Goal: Task Accomplishment & Management: Manage account settings

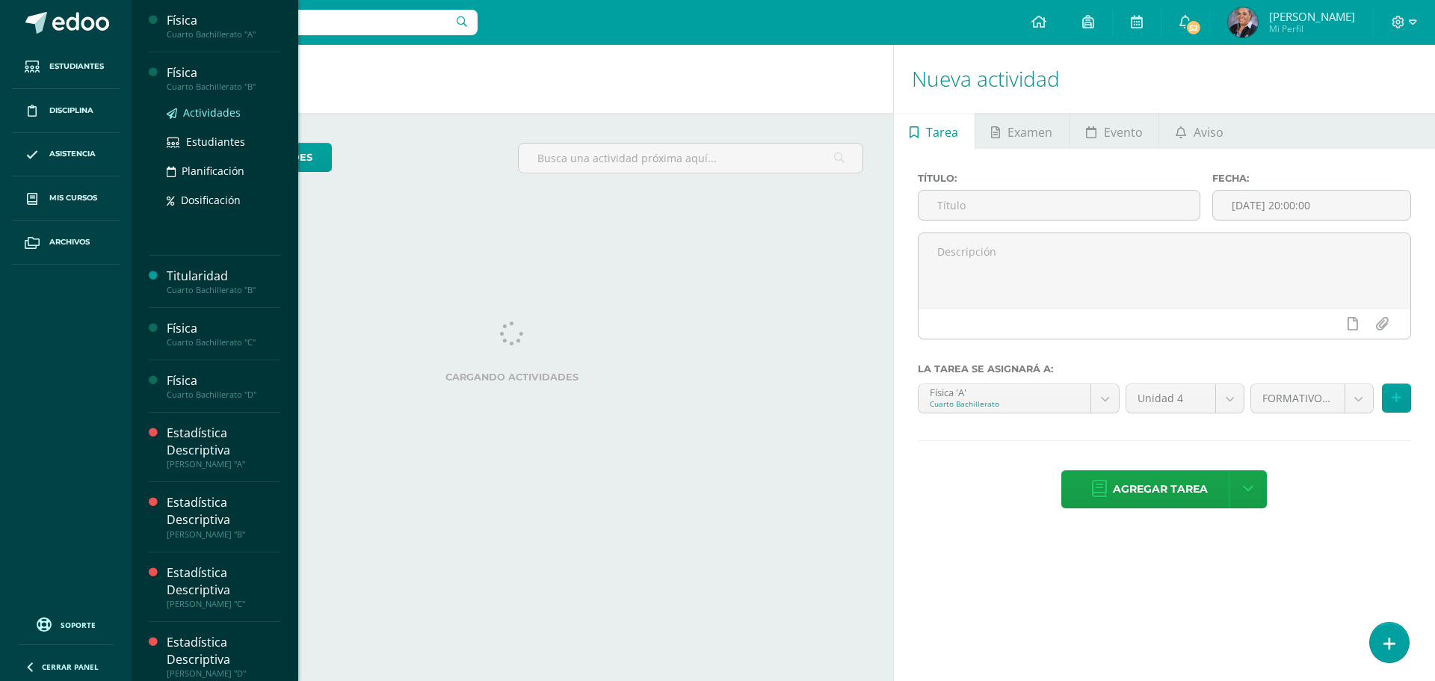
click at [188, 118] on span "Actividades" at bounding box center [212, 112] width 58 height 14
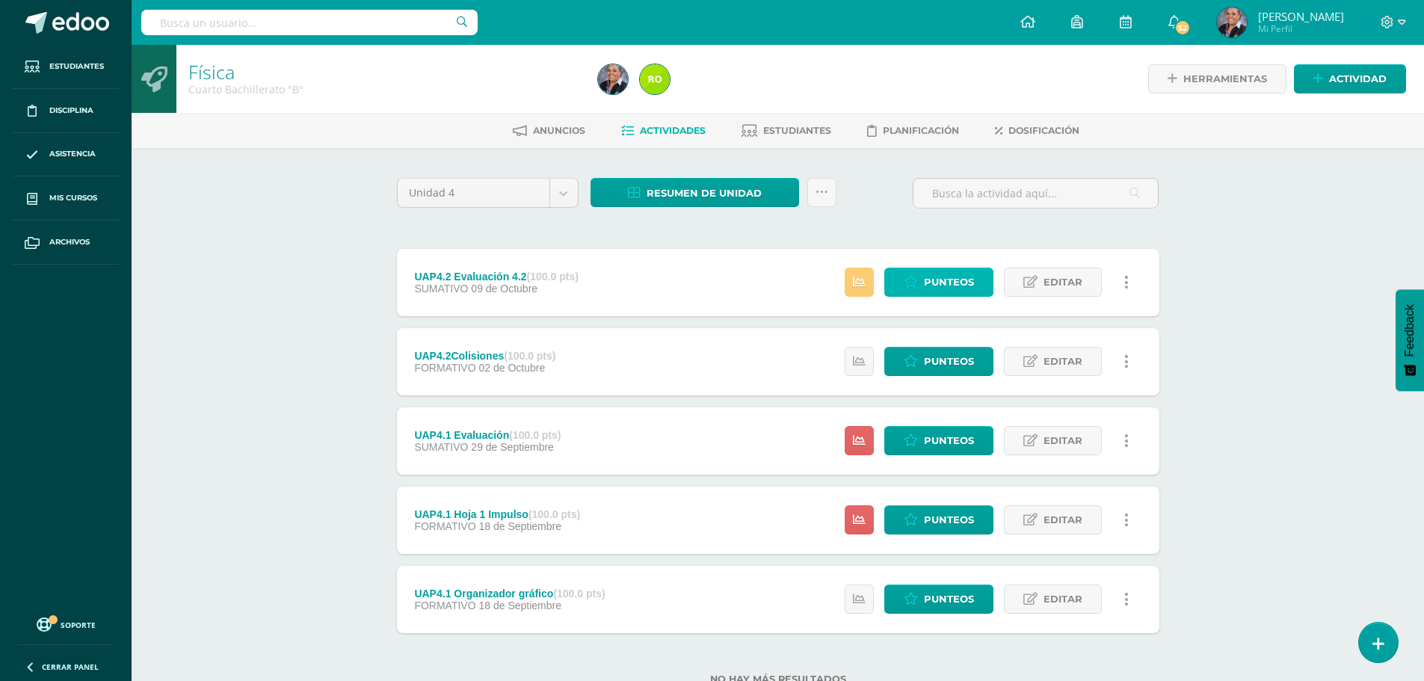
click at [957, 284] on span "Punteos" at bounding box center [949, 282] width 50 height 28
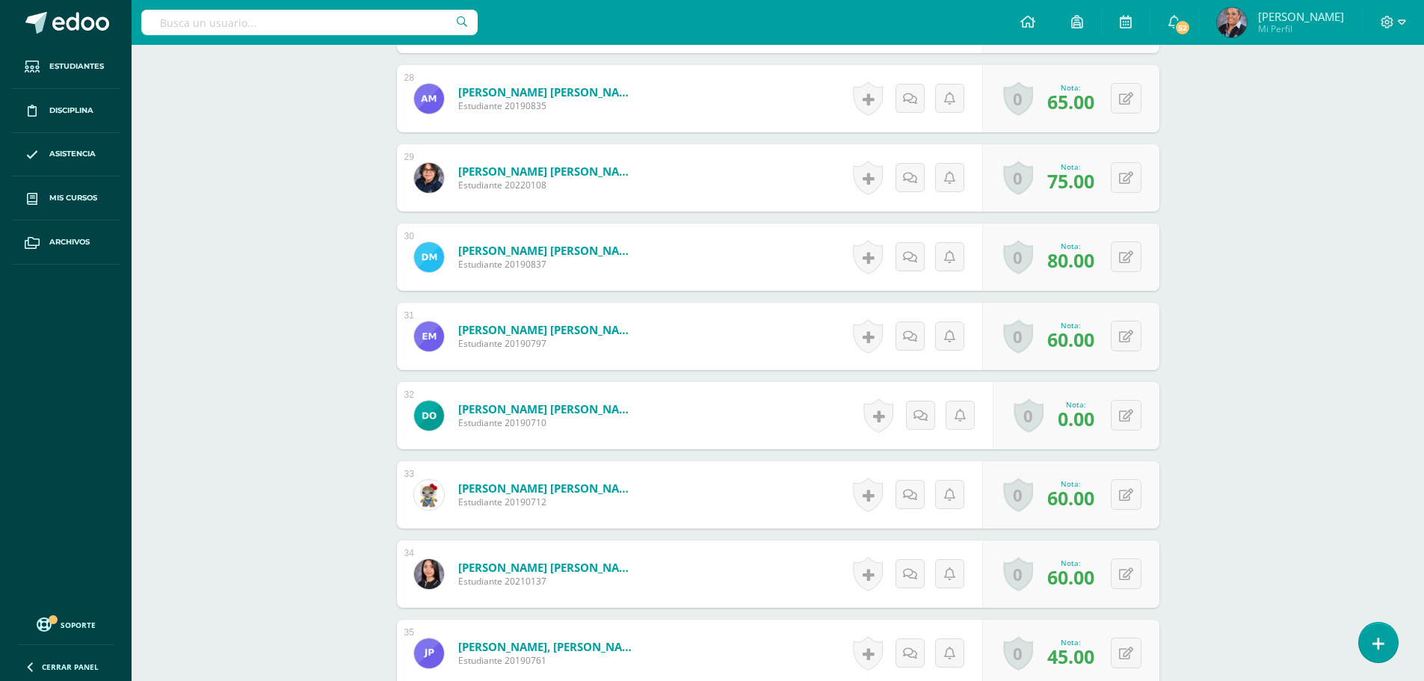
scroll to position [2609, 0]
click at [1121, 420] on button at bounding box center [1135, 414] width 31 height 31
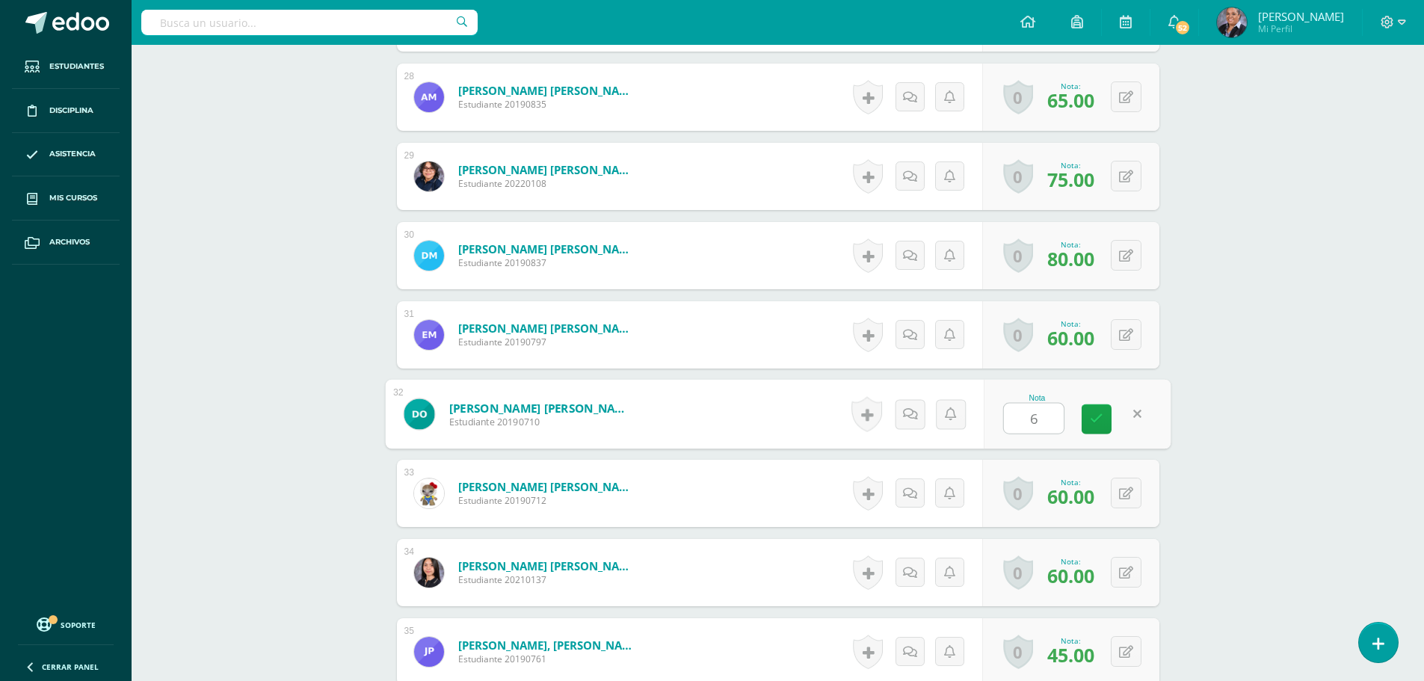
type input "65"
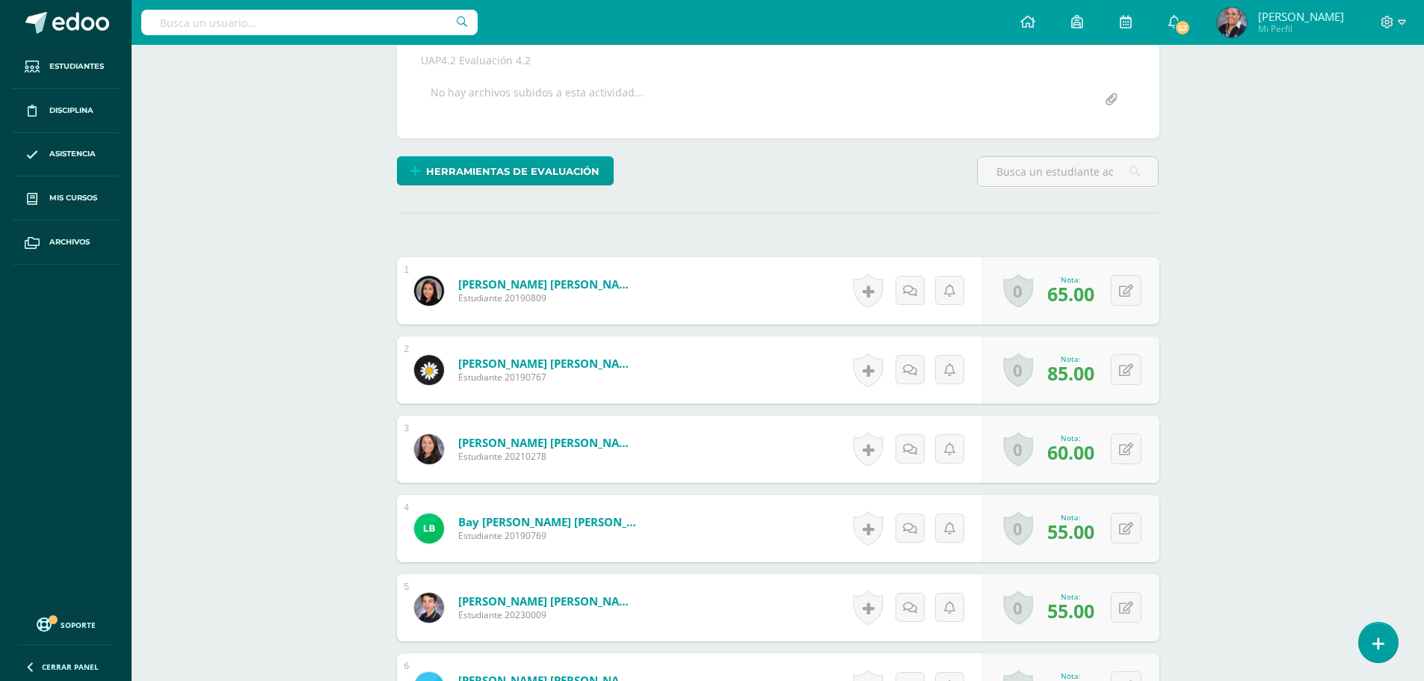
scroll to position [141, 0]
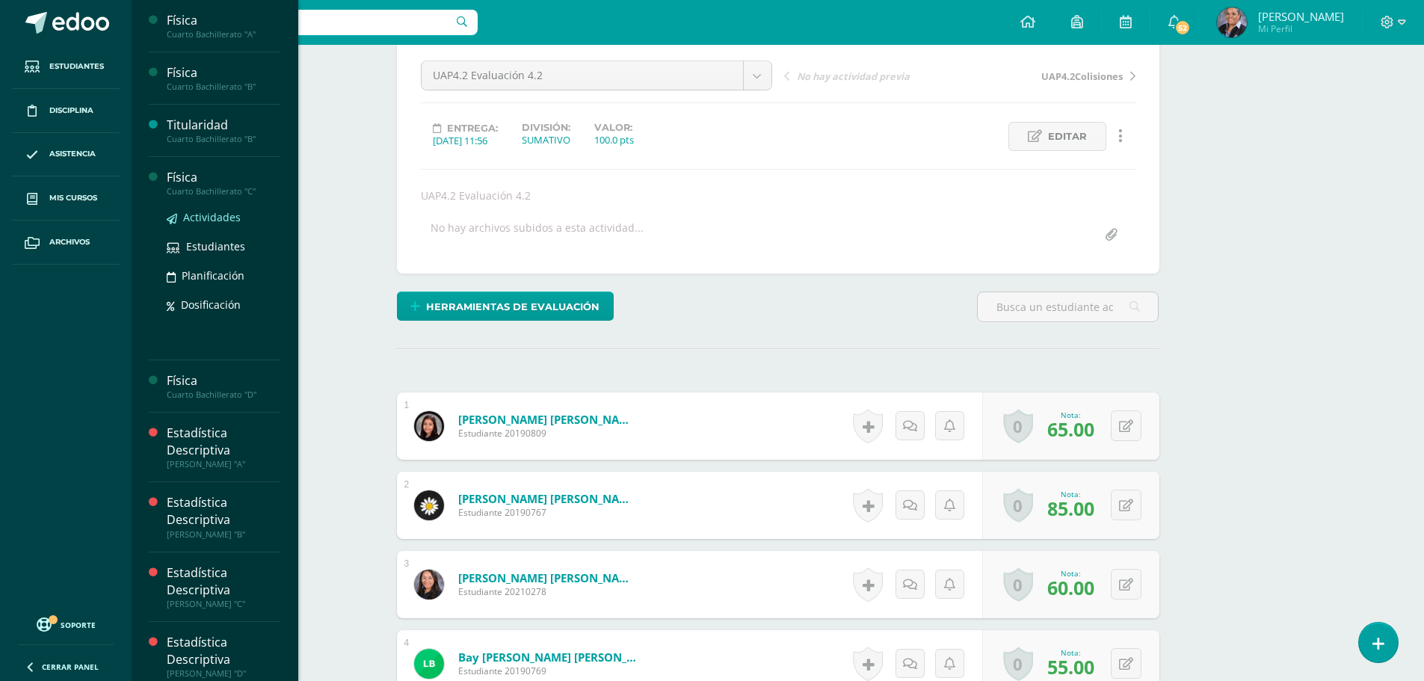
click at [213, 220] on span "Actividades" at bounding box center [212, 217] width 58 height 14
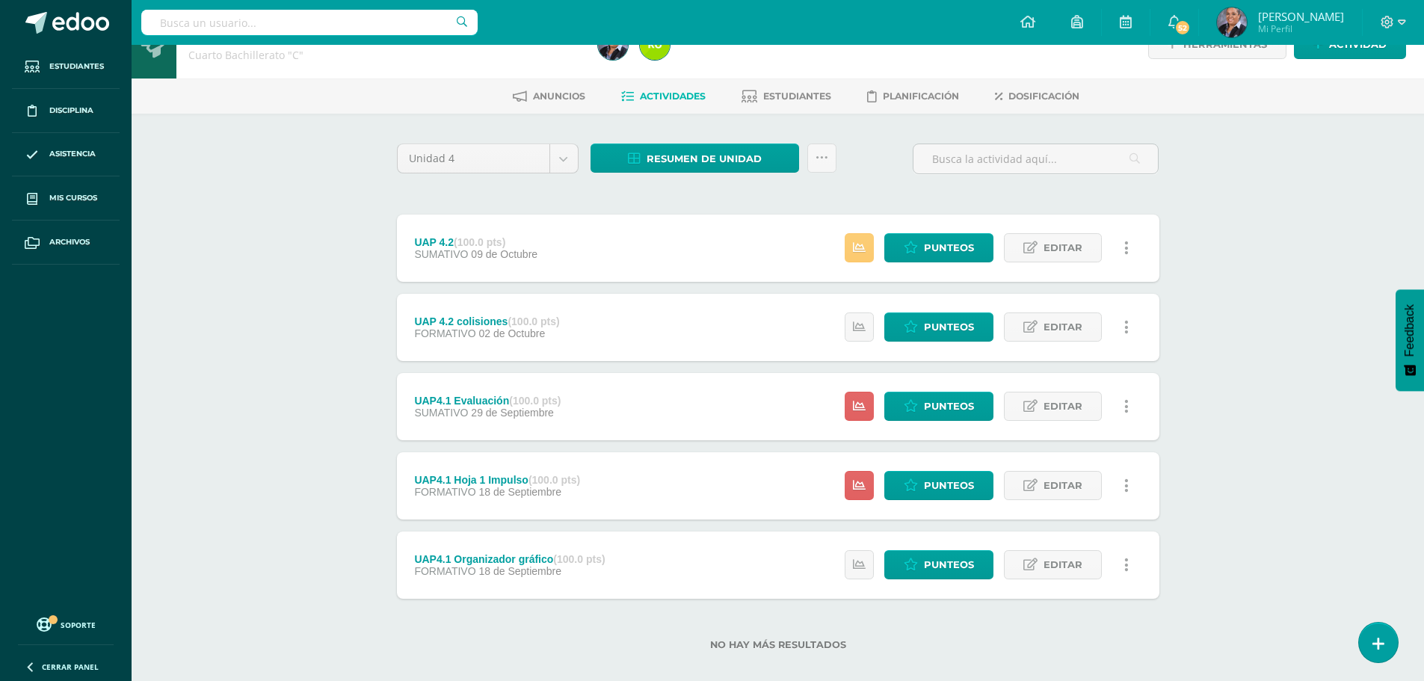
scroll to position [52, 0]
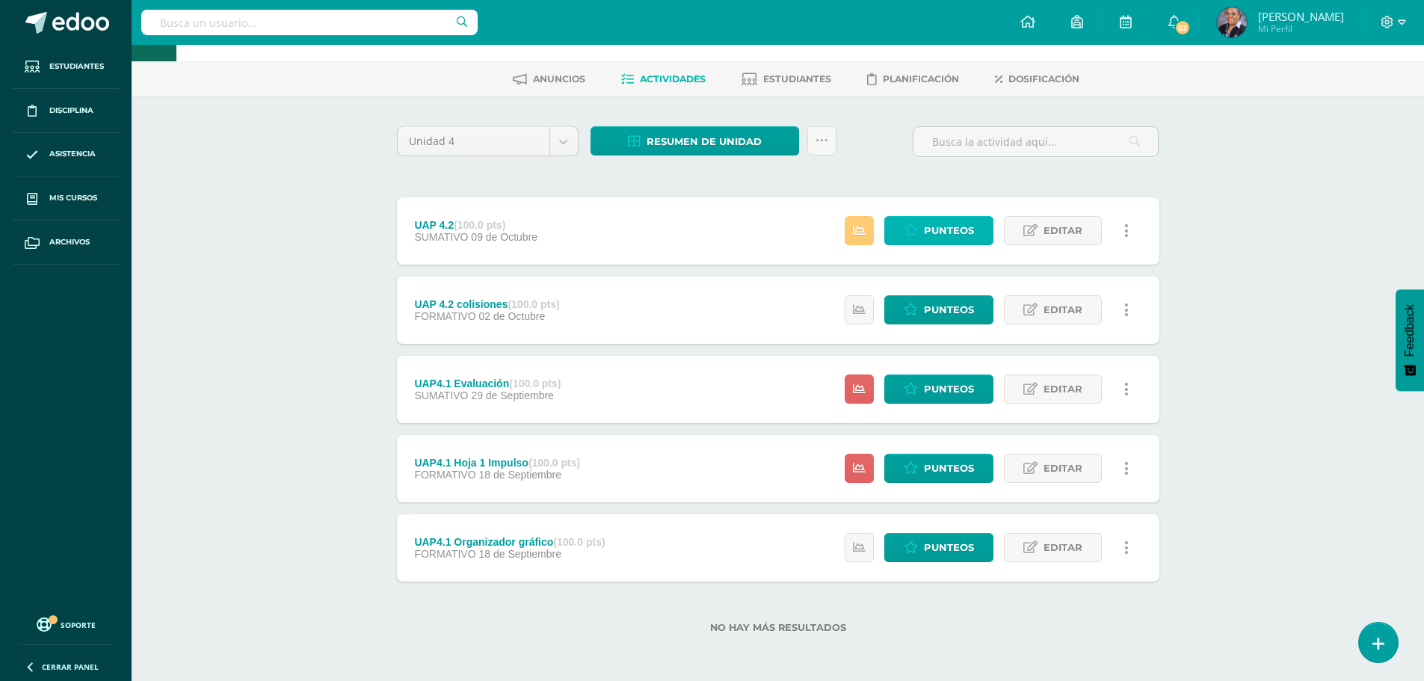
click at [928, 239] on span "Punteos" at bounding box center [949, 231] width 50 height 28
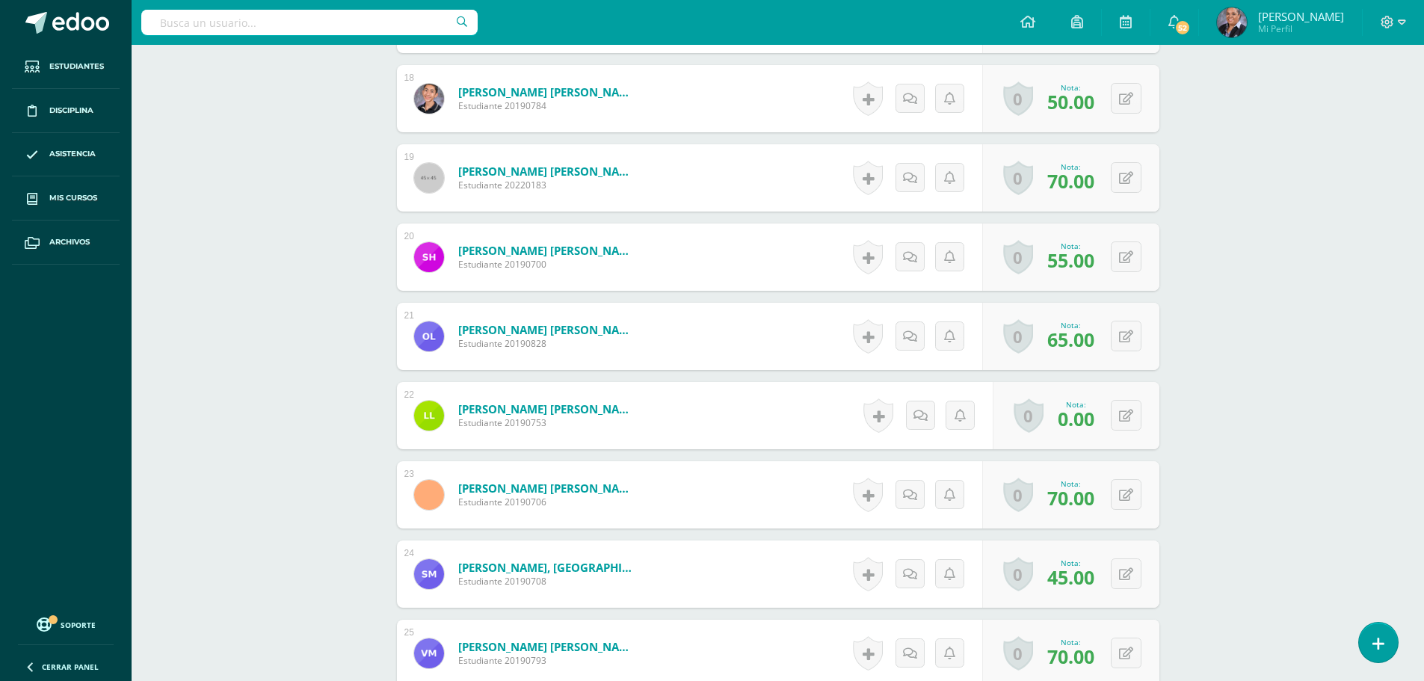
scroll to position [1816, 0]
click at [1129, 415] on icon at bounding box center [1136, 414] width 15 height 13
type input "70"
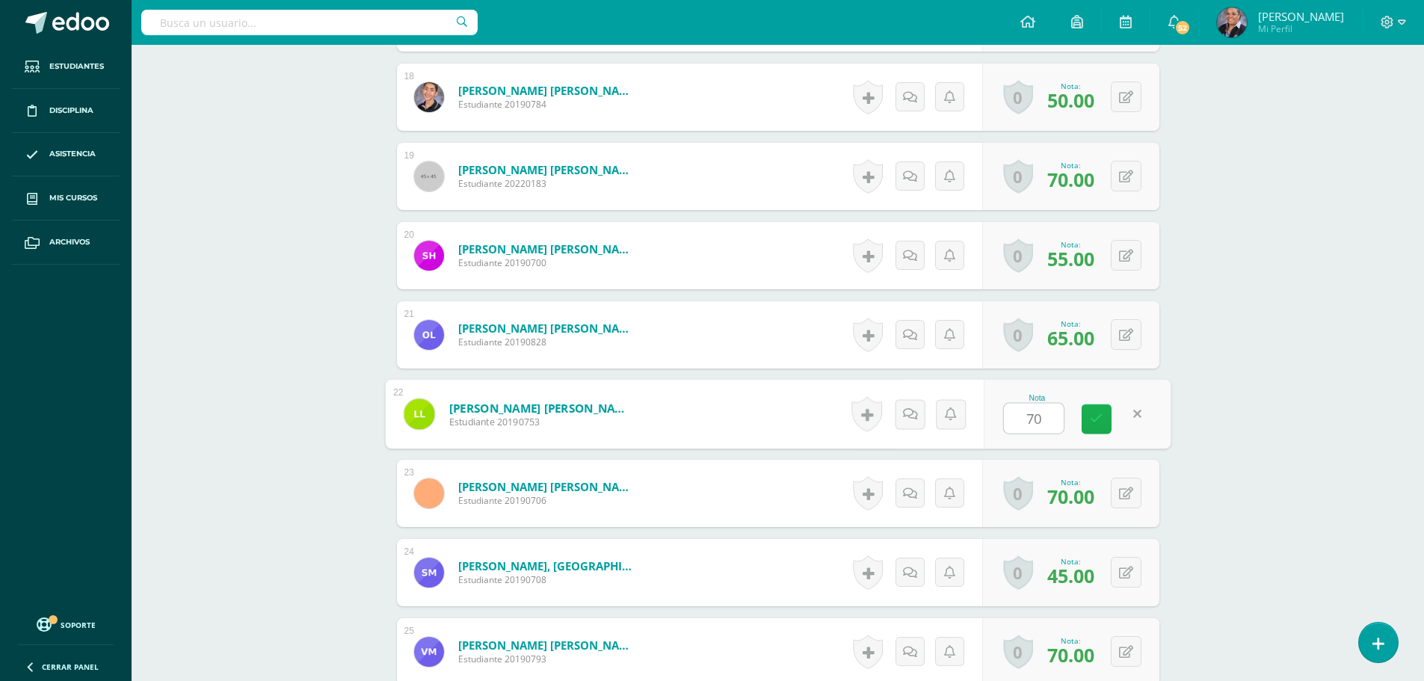
click at [1082, 428] on link at bounding box center [1097, 419] width 30 height 30
click at [1089, 419] on link at bounding box center [1097, 419] width 30 height 30
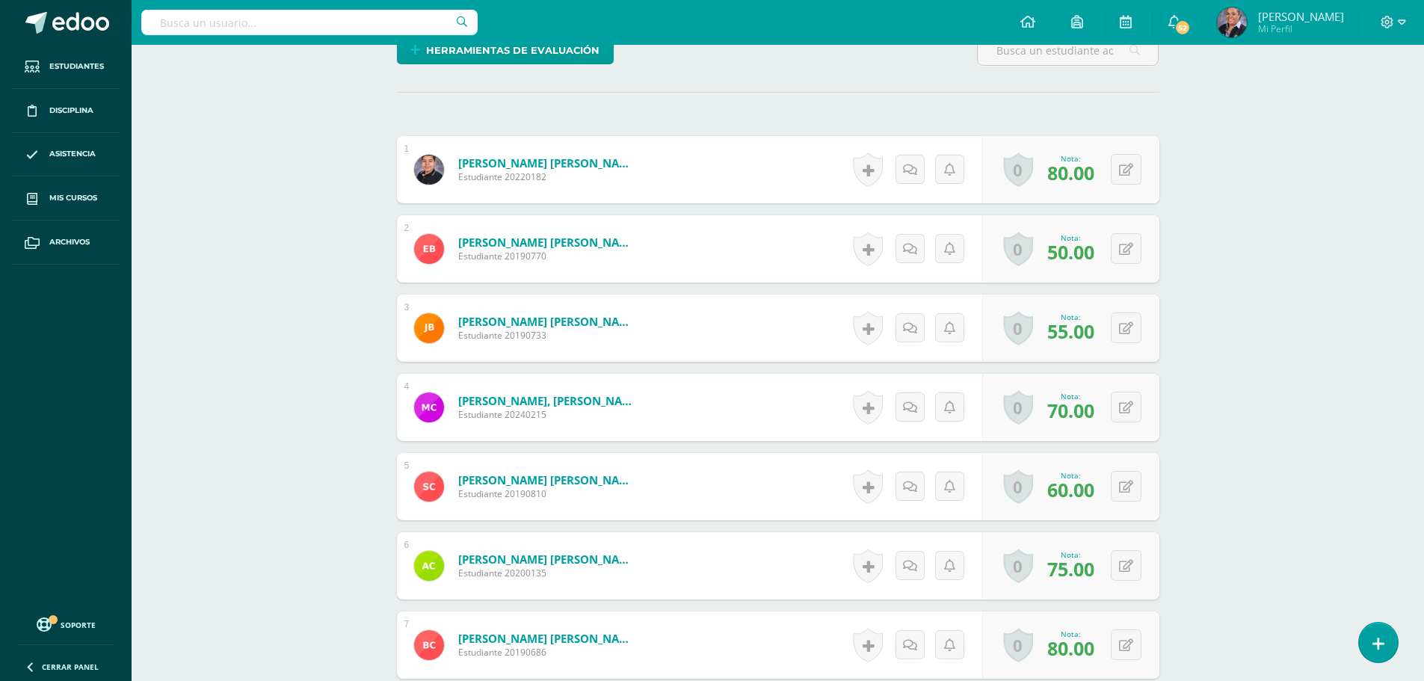
scroll to position [0, 0]
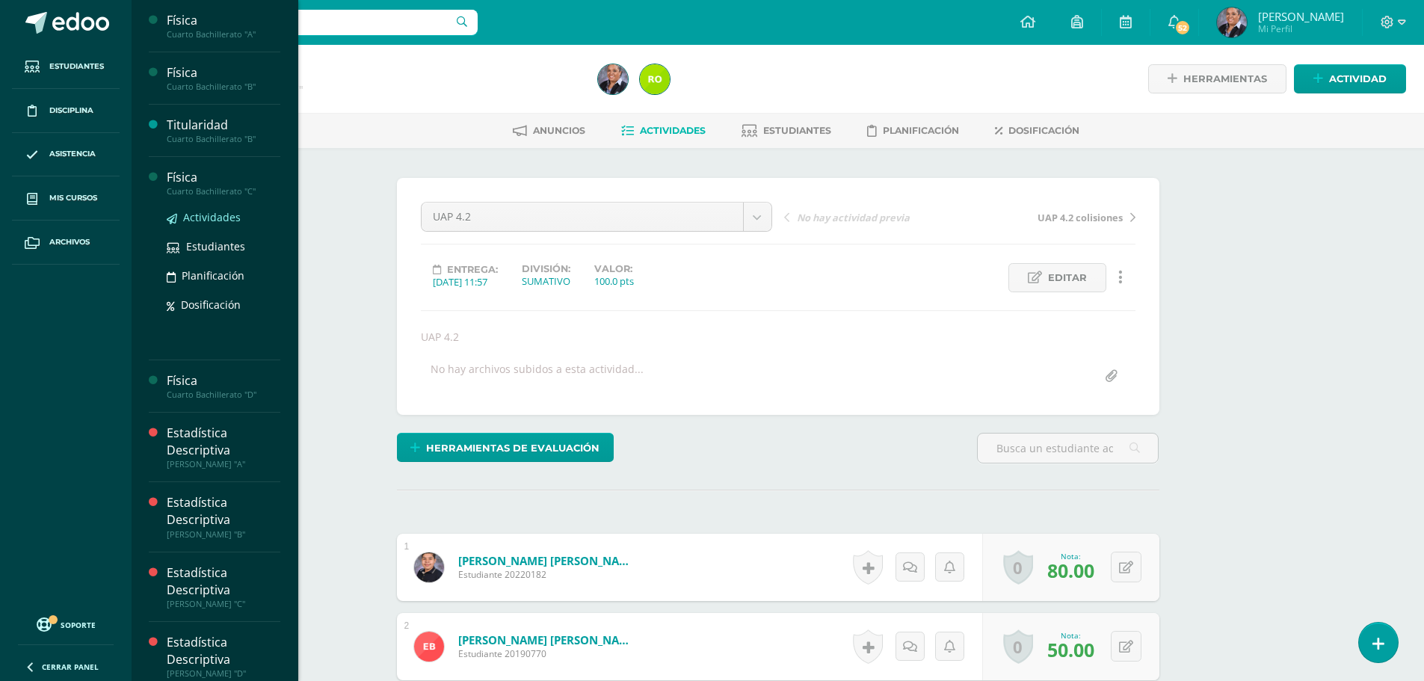
click at [204, 212] on span "Actividades" at bounding box center [212, 217] width 58 height 14
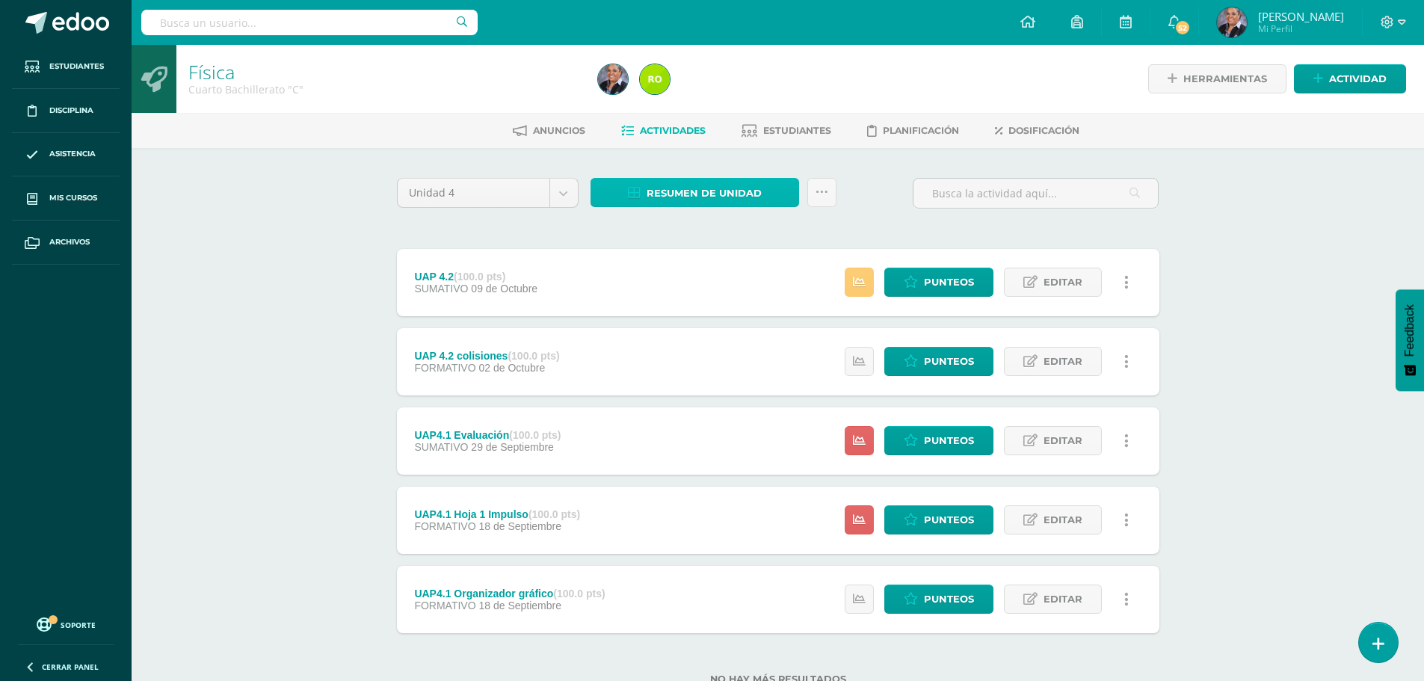
click at [678, 197] on span "Resumen de unidad" at bounding box center [704, 193] width 115 height 28
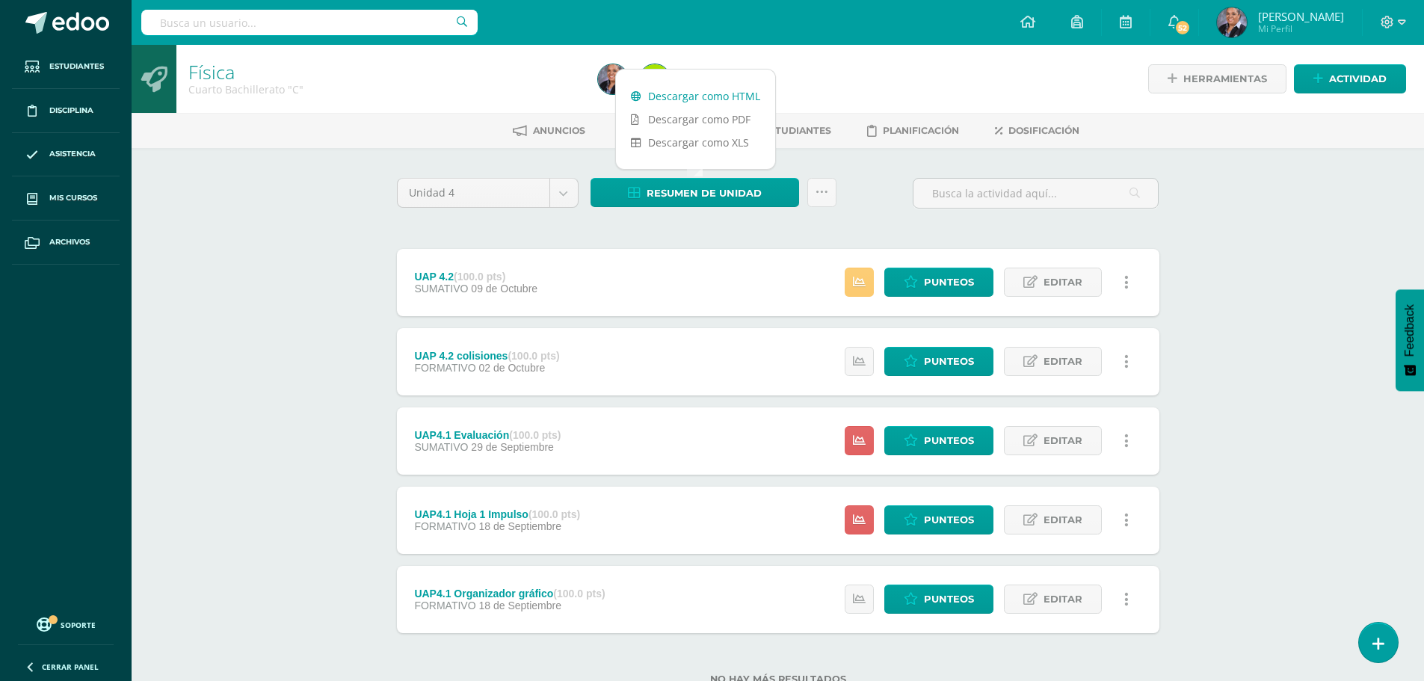
click at [709, 98] on link "Descargar como HTML" at bounding box center [695, 95] width 159 height 23
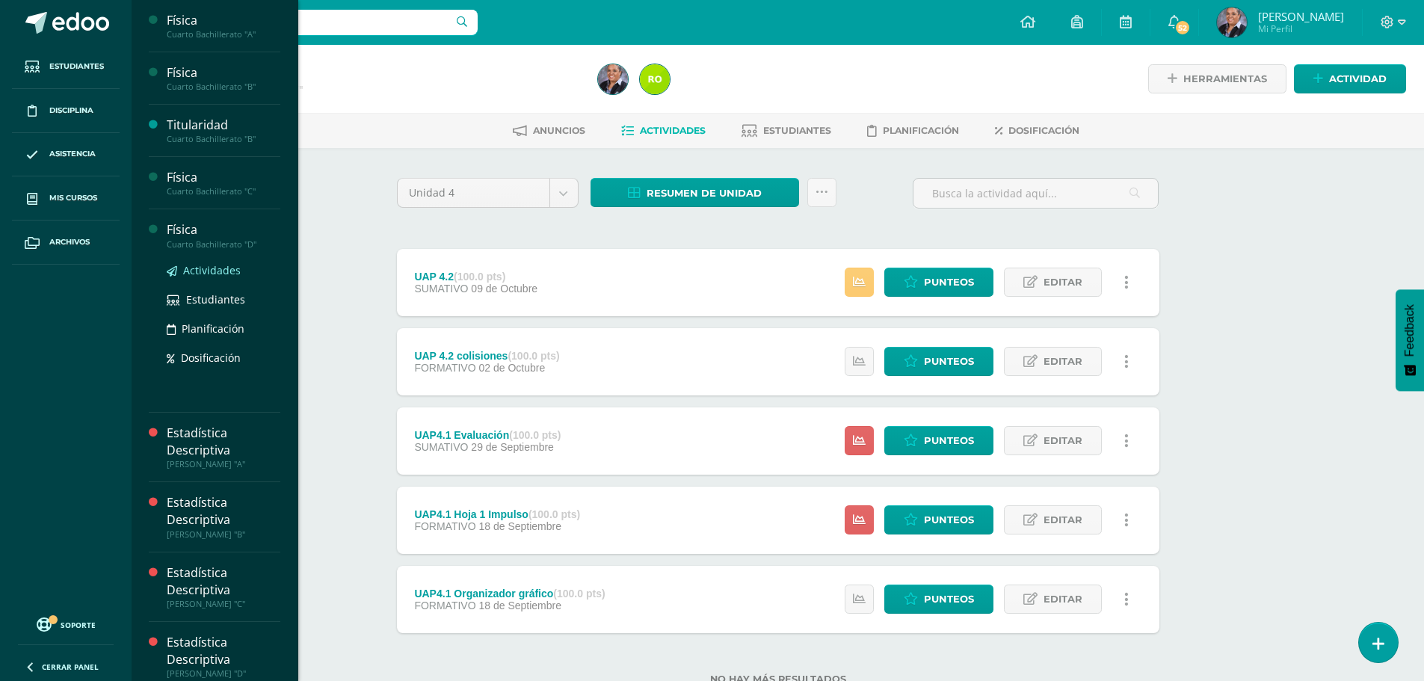
click at [211, 271] on span "Actividades" at bounding box center [212, 270] width 58 height 14
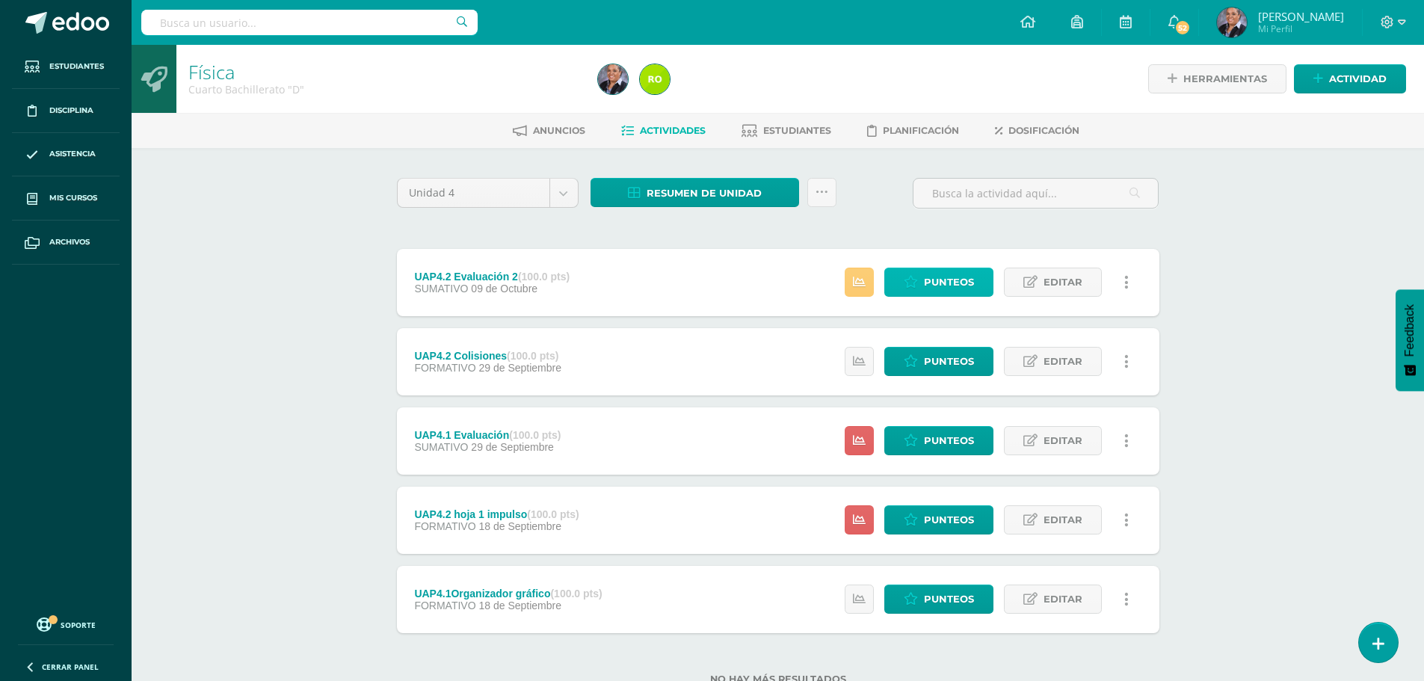
click at [945, 285] on span "Punteos" at bounding box center [949, 282] width 50 height 28
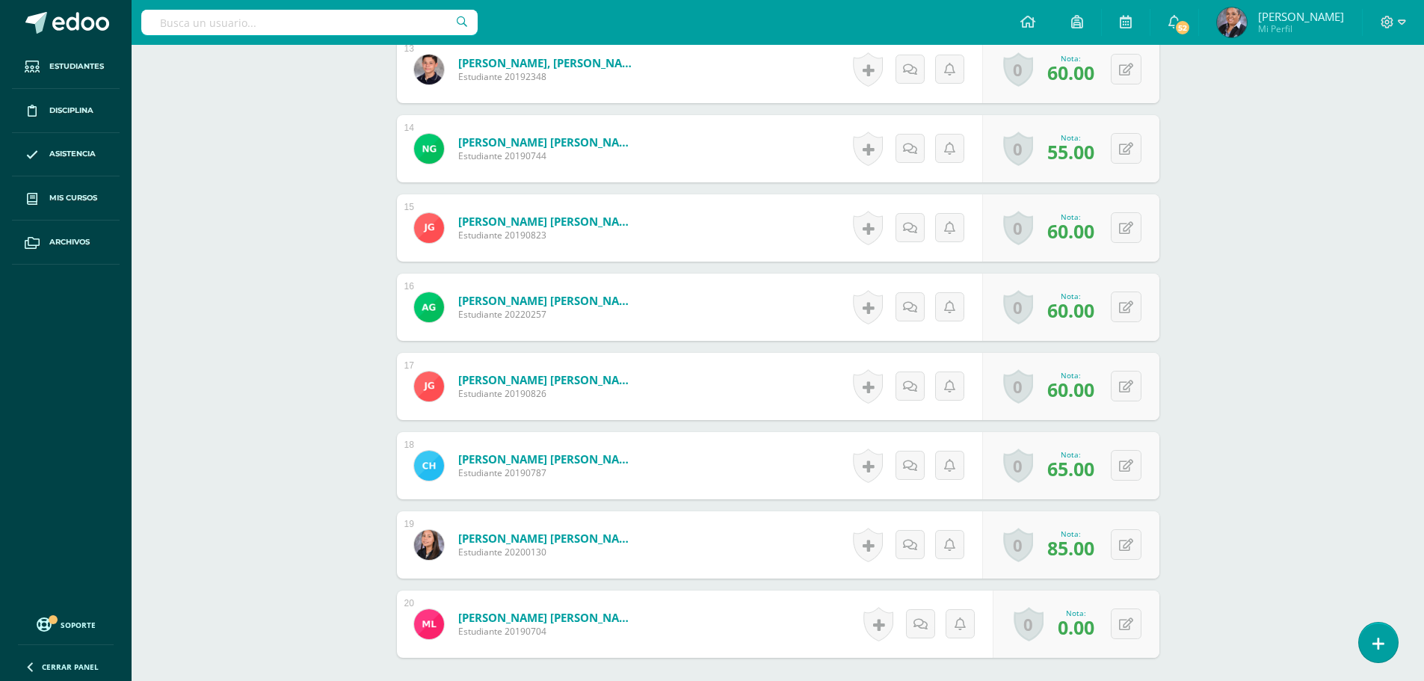
scroll to position [1591, 0]
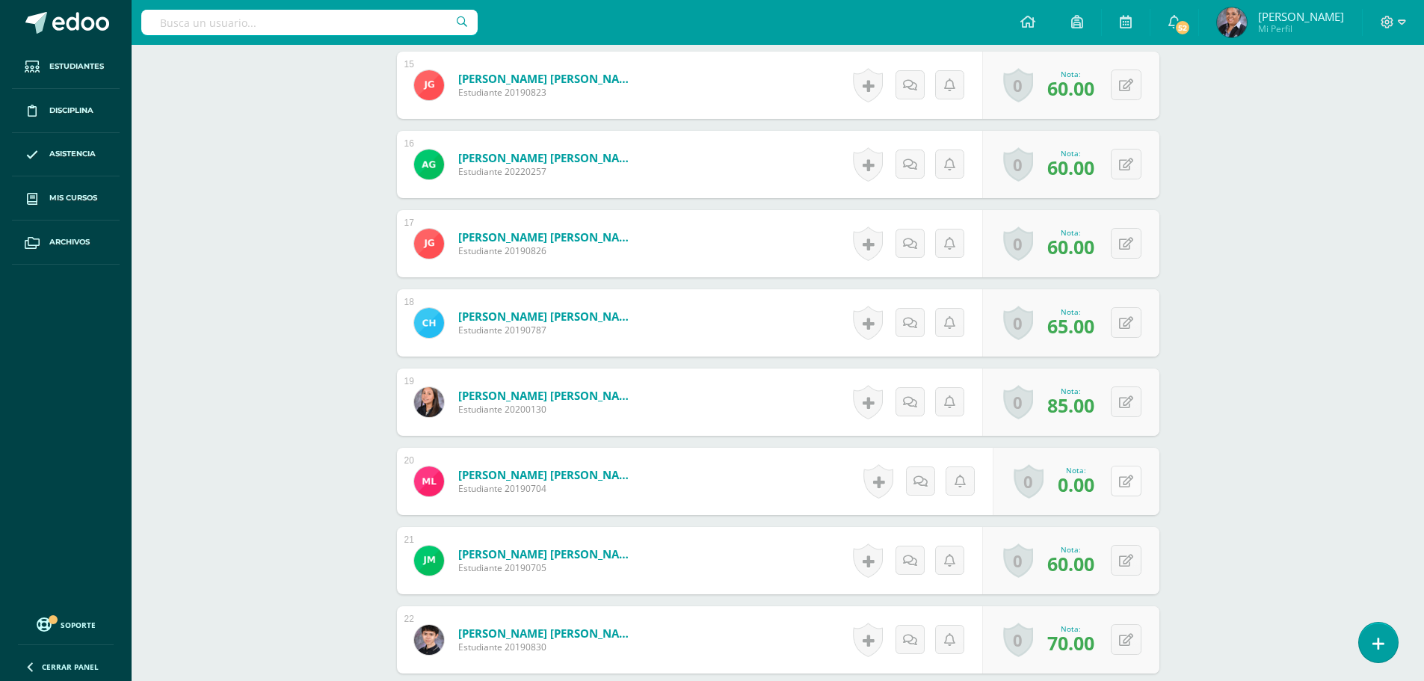
click at [1127, 488] on button at bounding box center [1126, 481] width 31 height 31
type input "85"
click at [1100, 490] on icon at bounding box center [1096, 485] width 13 height 13
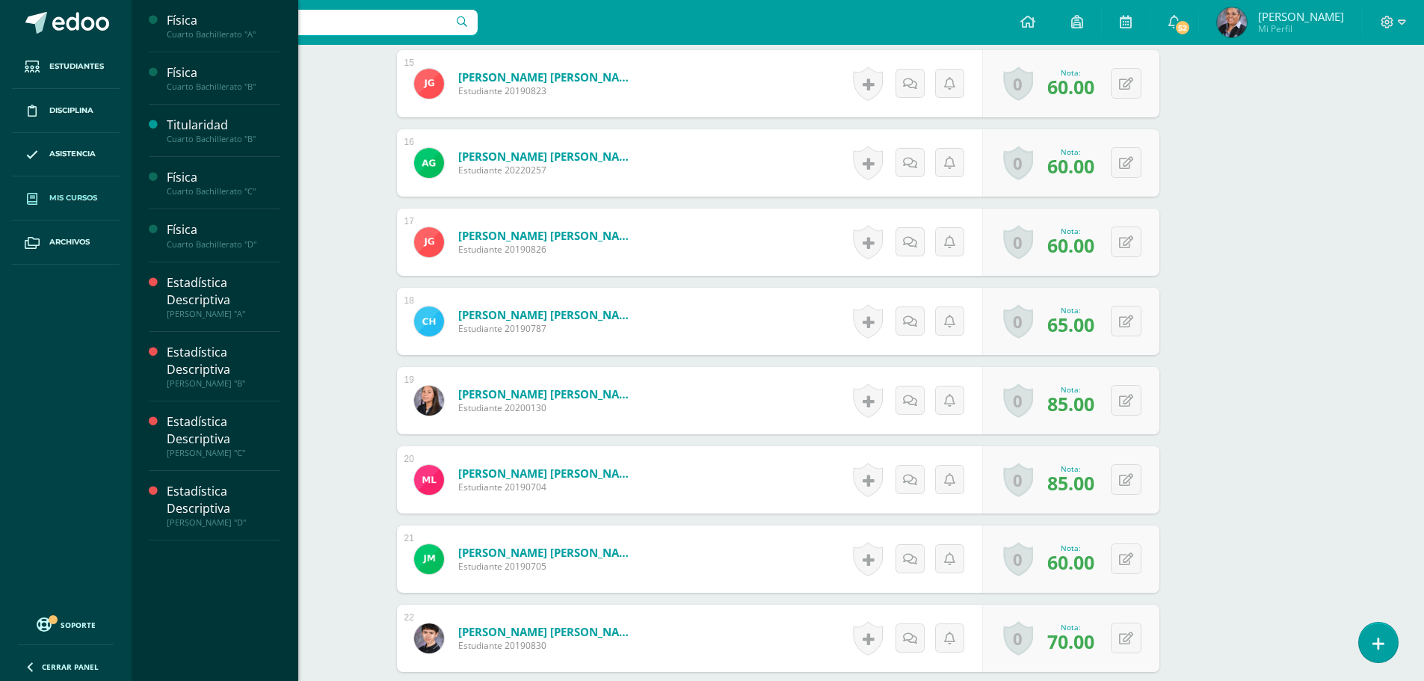
scroll to position [1594, 0]
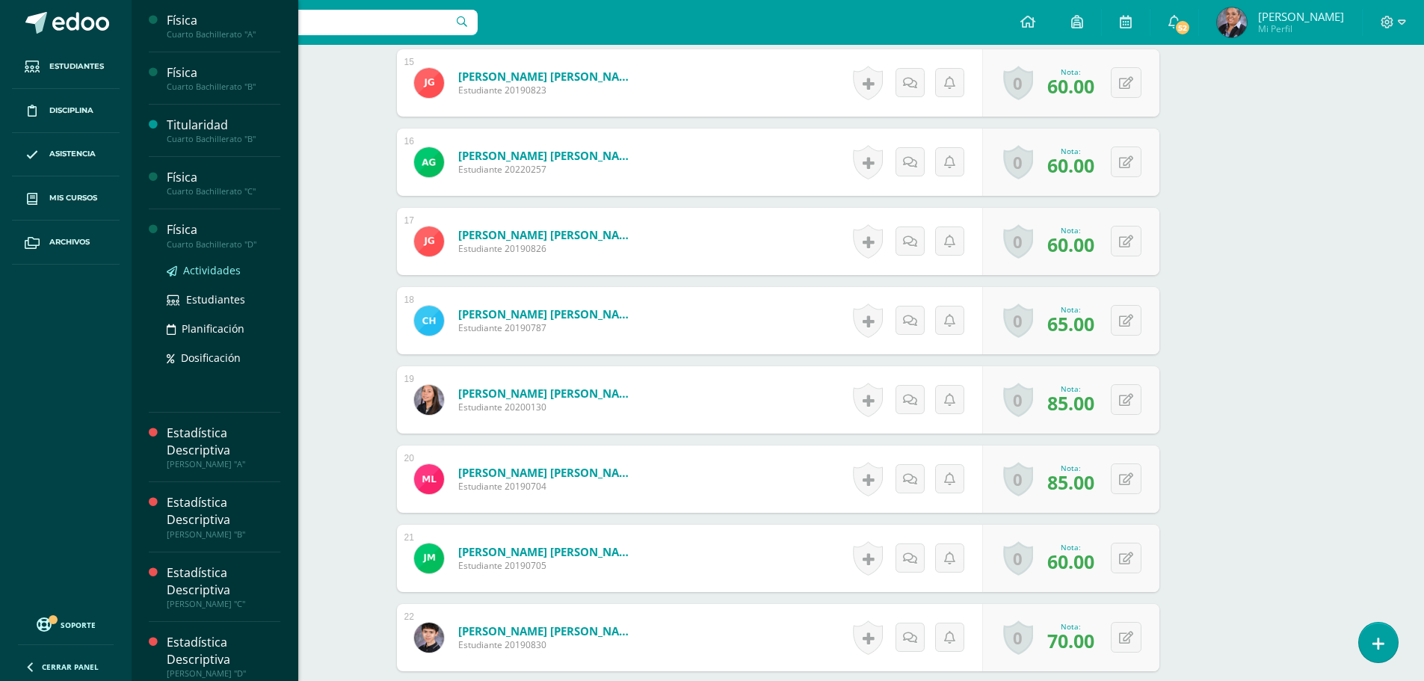
click at [221, 273] on span "Actividades" at bounding box center [212, 270] width 58 height 14
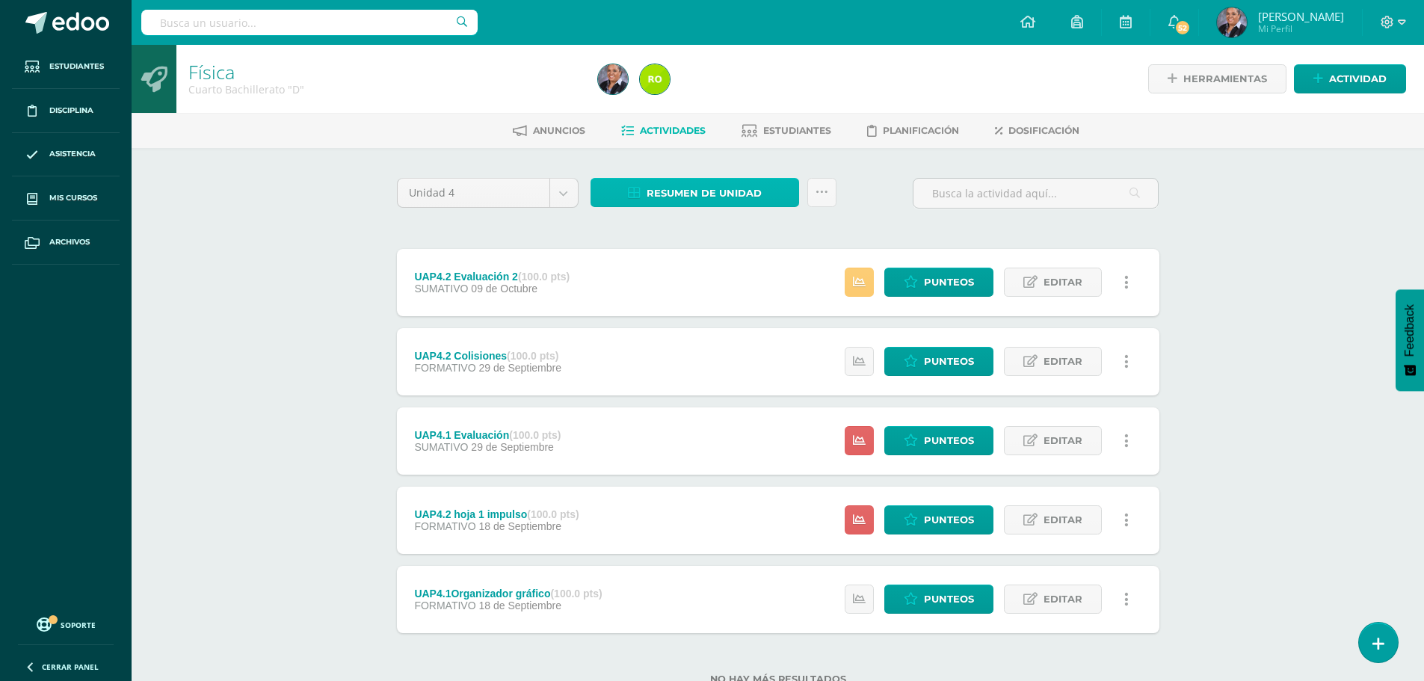
click at [716, 200] on span "Resumen de unidad" at bounding box center [704, 193] width 115 height 28
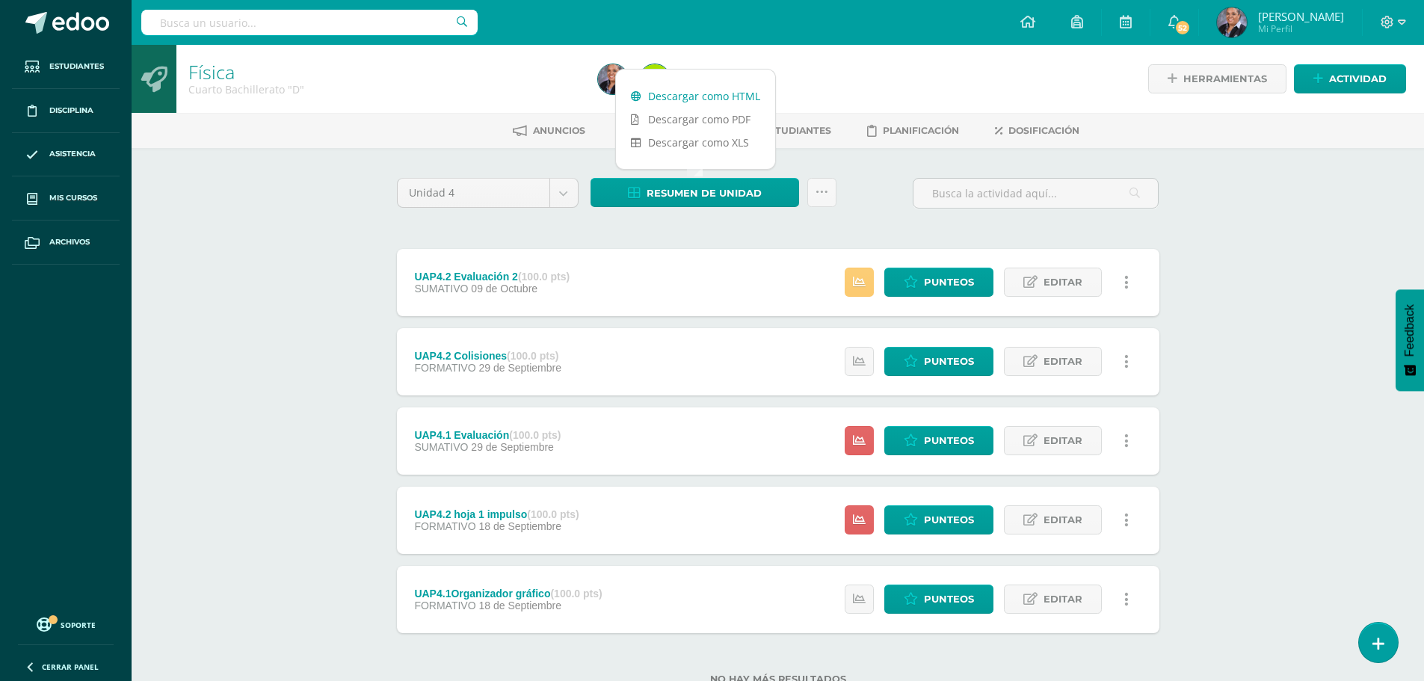
click at [720, 95] on link "Descargar como HTML" at bounding box center [695, 95] width 159 height 23
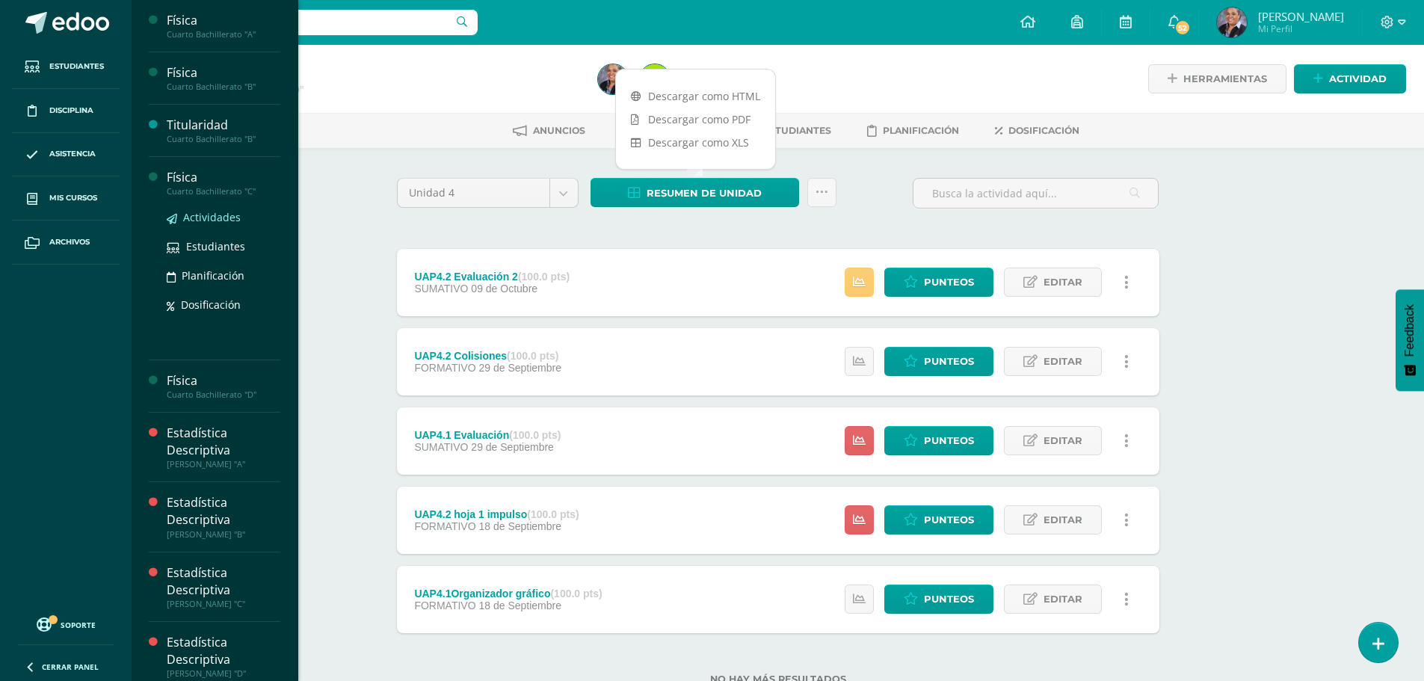
click at [202, 218] on span "Actividades" at bounding box center [212, 217] width 58 height 14
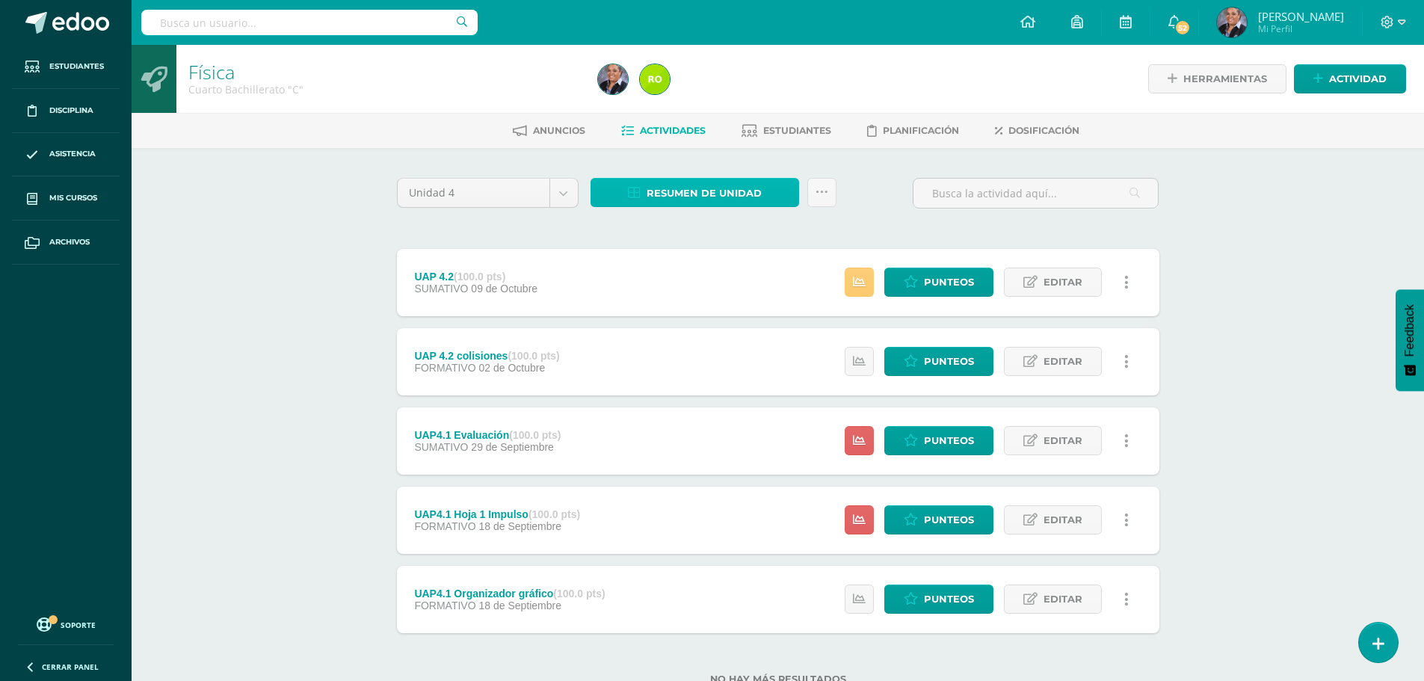
click at [715, 194] on span "Resumen de unidad" at bounding box center [704, 193] width 115 height 28
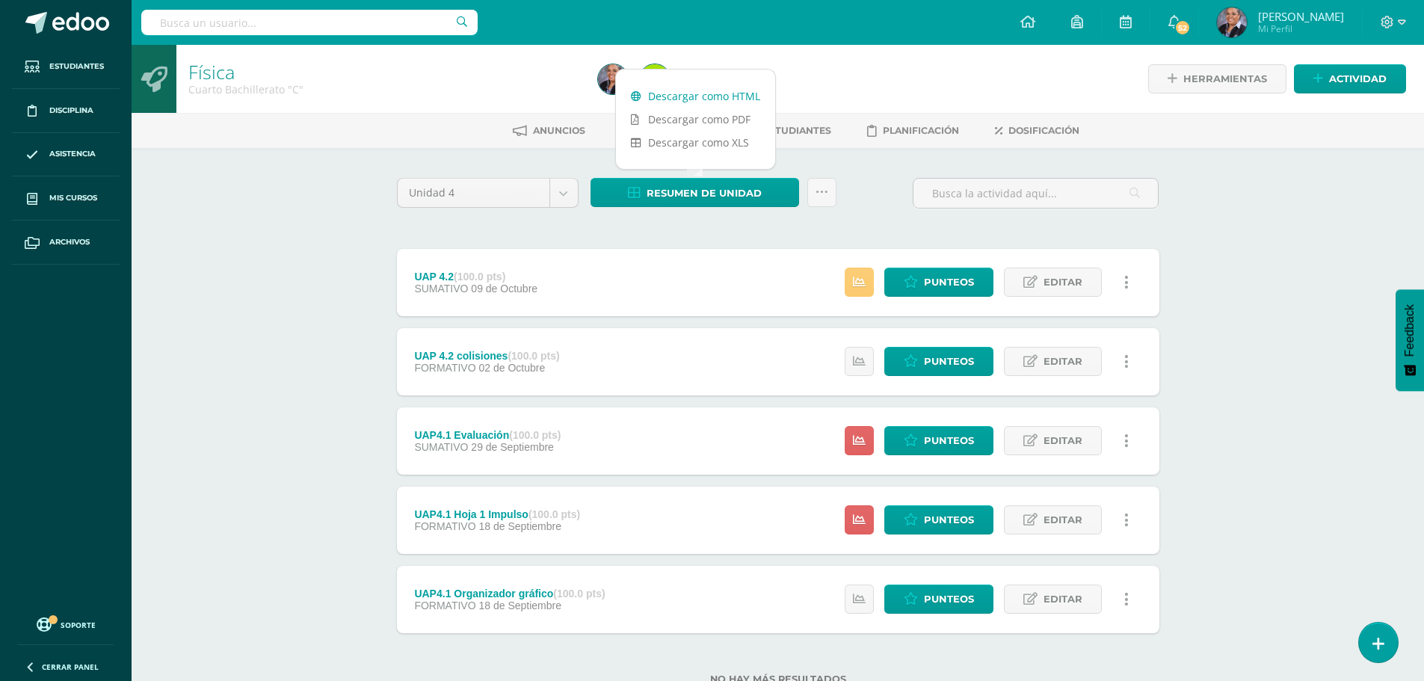
click at [699, 93] on link "Descargar como HTML" at bounding box center [695, 95] width 159 height 23
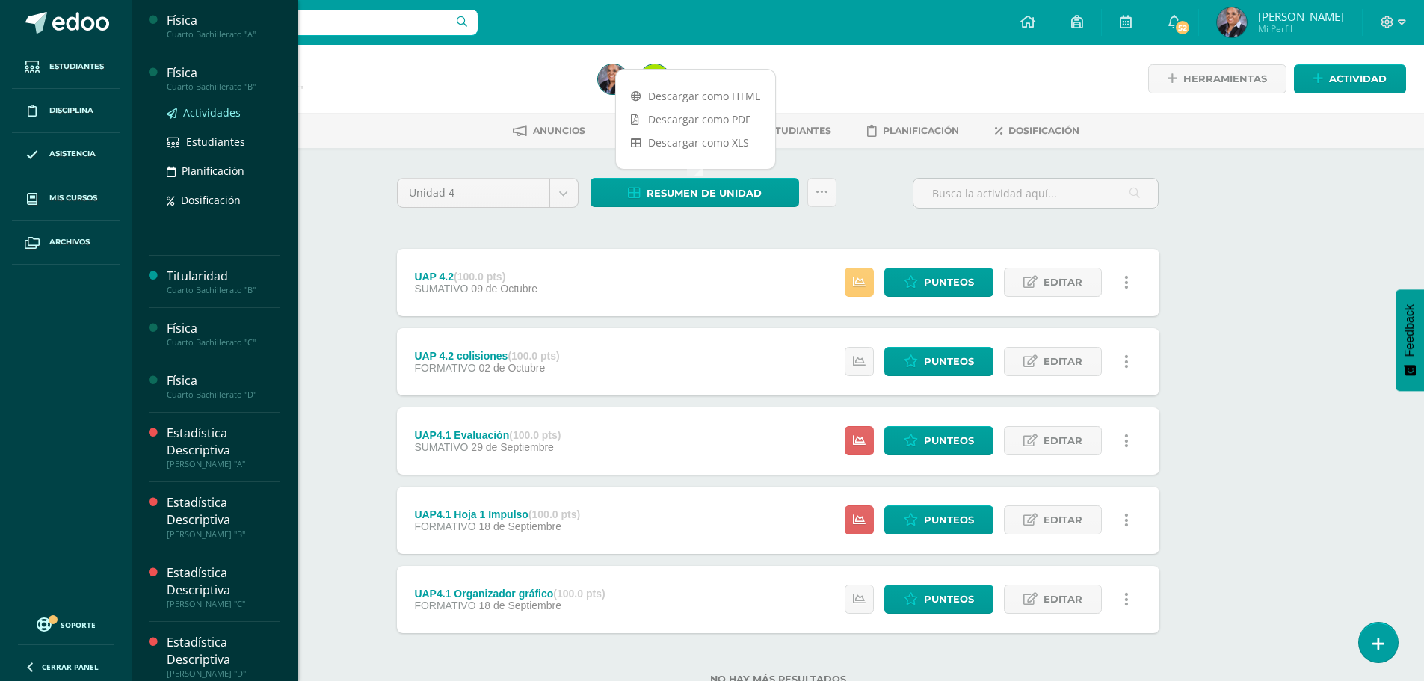
click at [213, 112] on span "Actividades" at bounding box center [212, 112] width 58 height 14
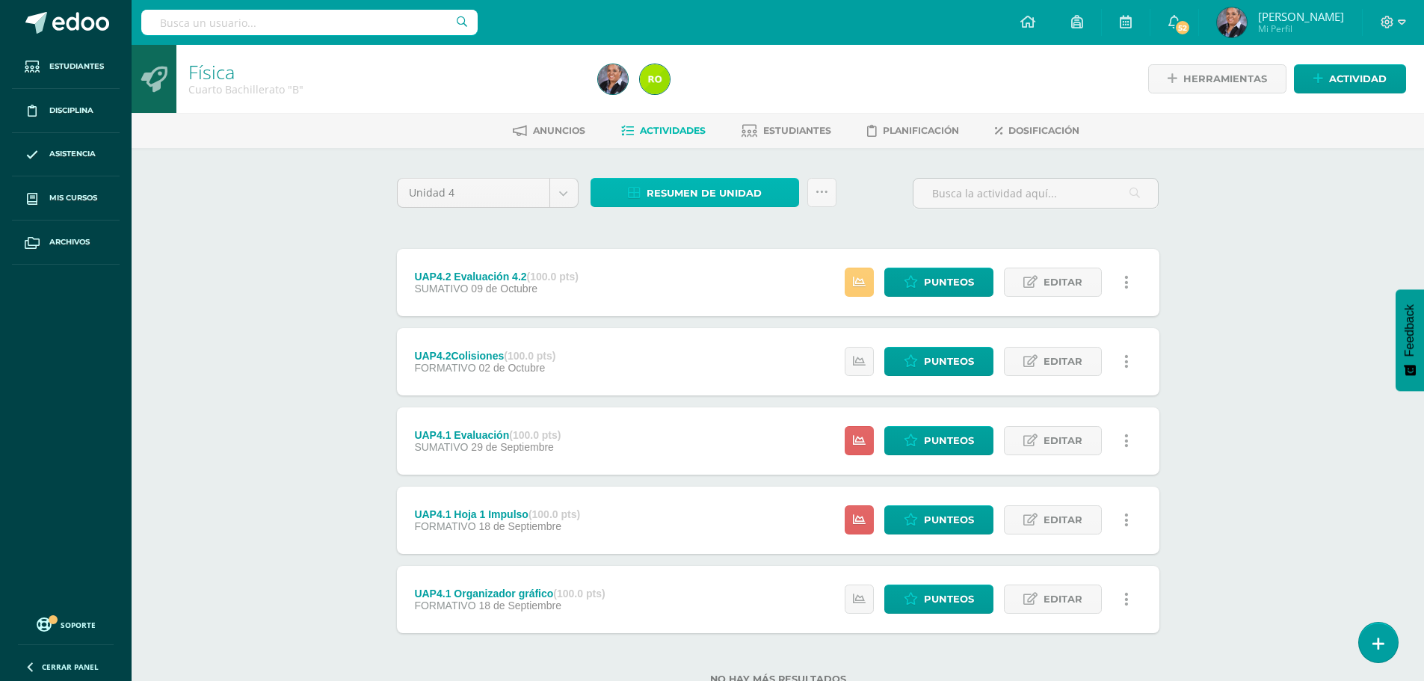
click at [739, 185] on span "Resumen de unidad" at bounding box center [704, 193] width 115 height 28
click at [684, 200] on span "Resumen de unidad" at bounding box center [704, 193] width 115 height 28
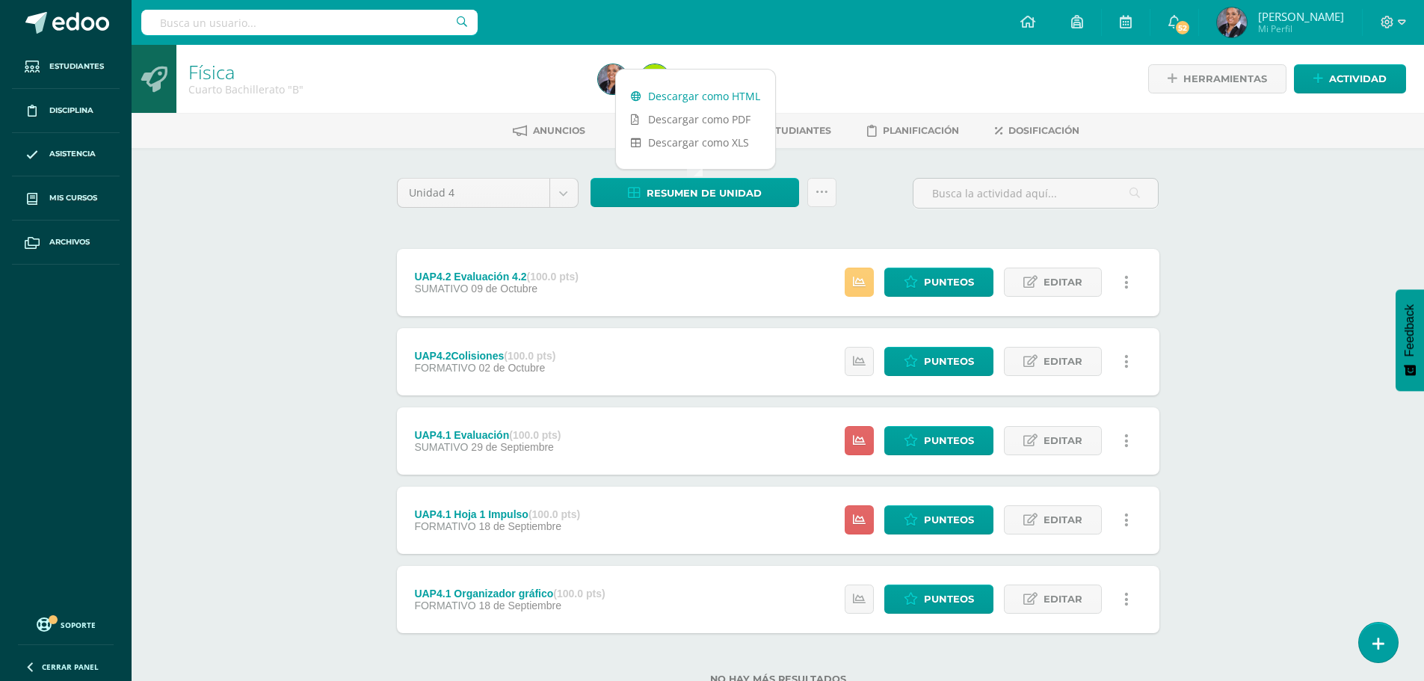
click at [703, 101] on link "Descargar como HTML" at bounding box center [695, 95] width 159 height 23
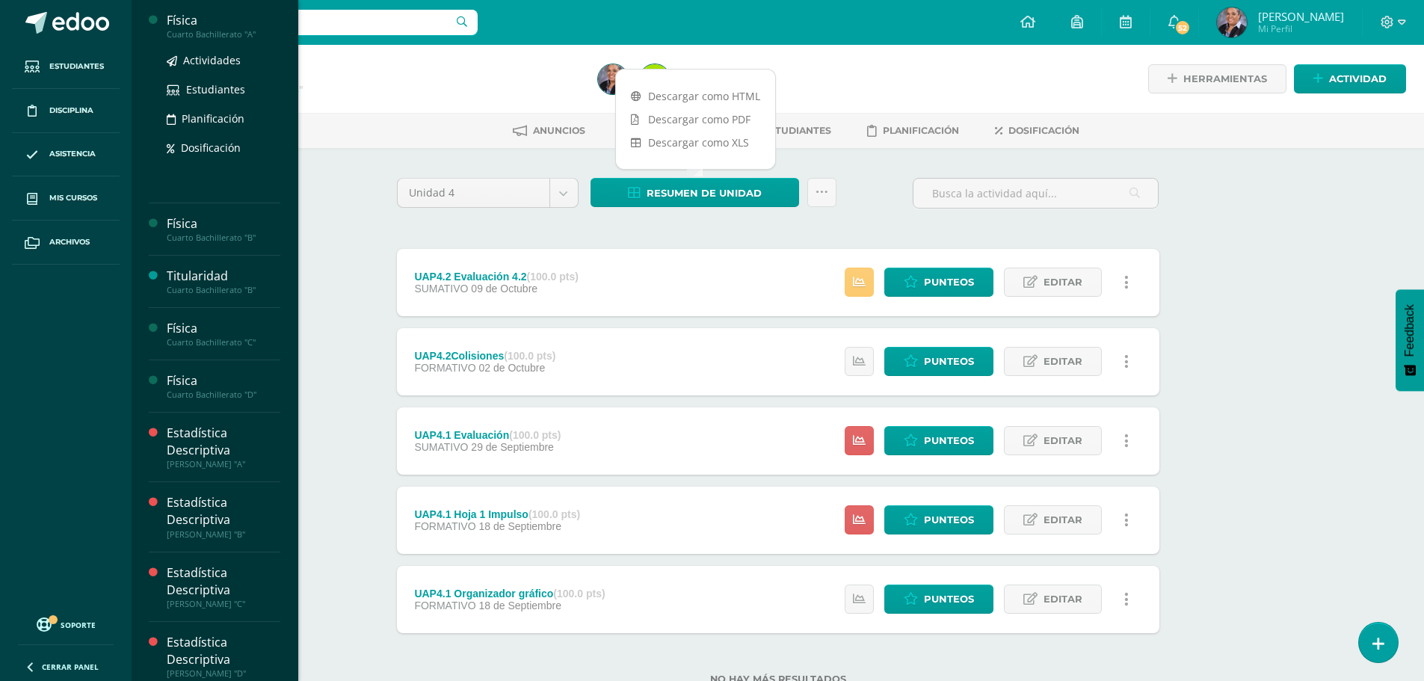
click at [221, 70] on ul "Actividades Estudiantes Planificación Dosificación" at bounding box center [224, 104] width 114 height 105
click at [224, 61] on span "Actividades" at bounding box center [212, 60] width 58 height 14
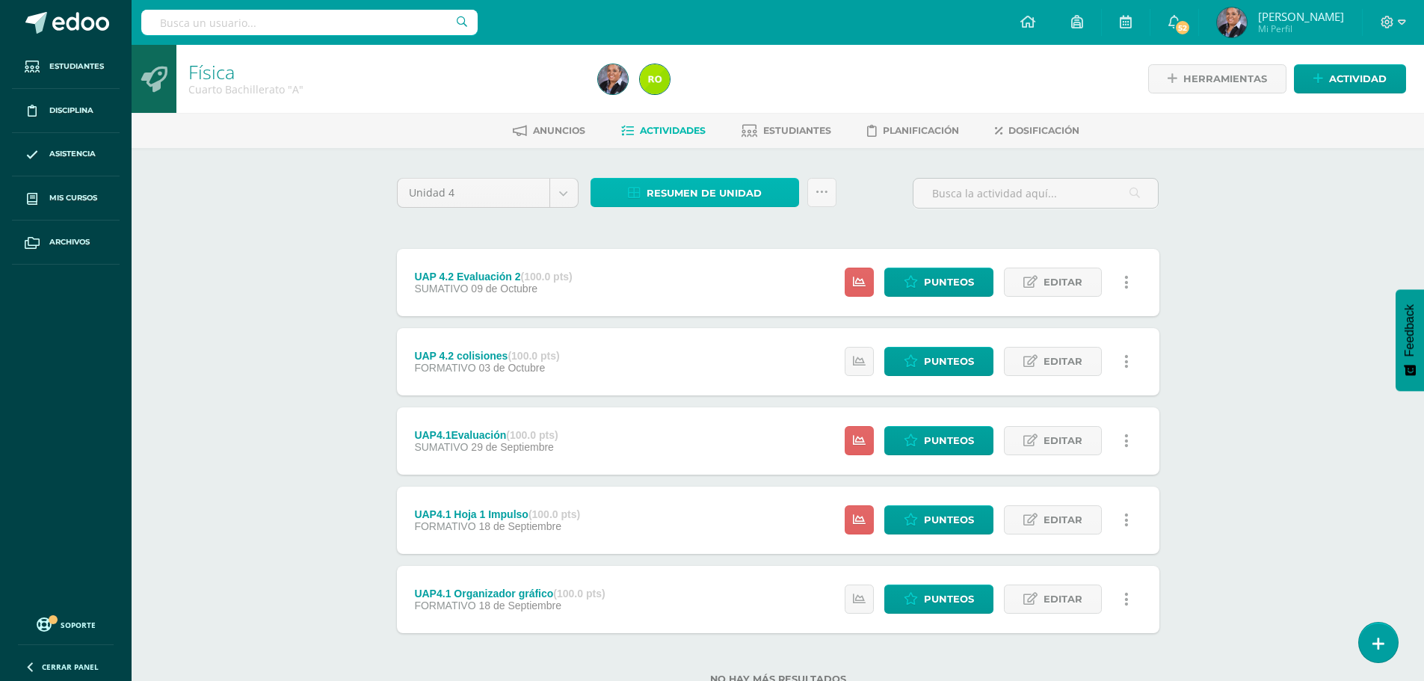
click at [692, 189] on span "Resumen de unidad" at bounding box center [704, 193] width 115 height 28
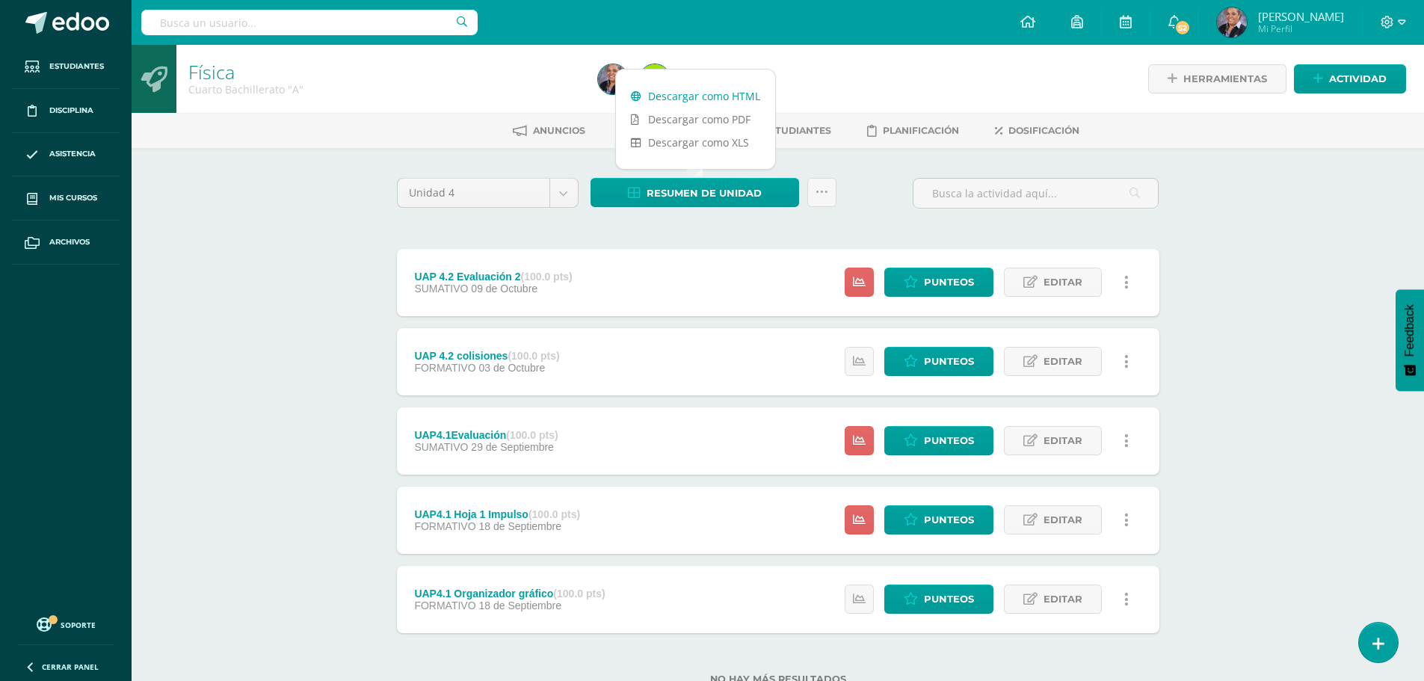
click at [700, 102] on link "Descargar como HTML" at bounding box center [695, 95] width 159 height 23
click at [695, 99] on link "Descargar como HTML" at bounding box center [695, 95] width 159 height 23
click at [662, 90] on link "Descargar como HTML" at bounding box center [695, 95] width 159 height 23
